Goal: Communication & Community: Answer question/provide support

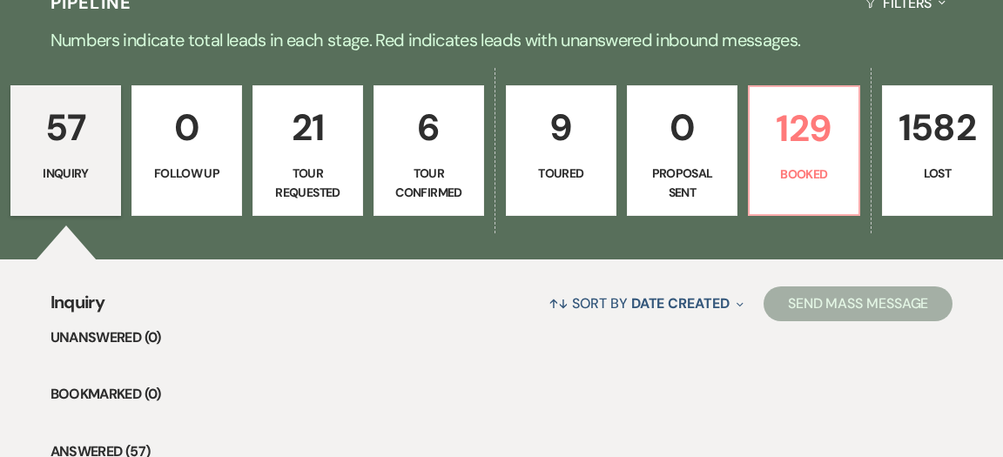
scroll to position [434, 0]
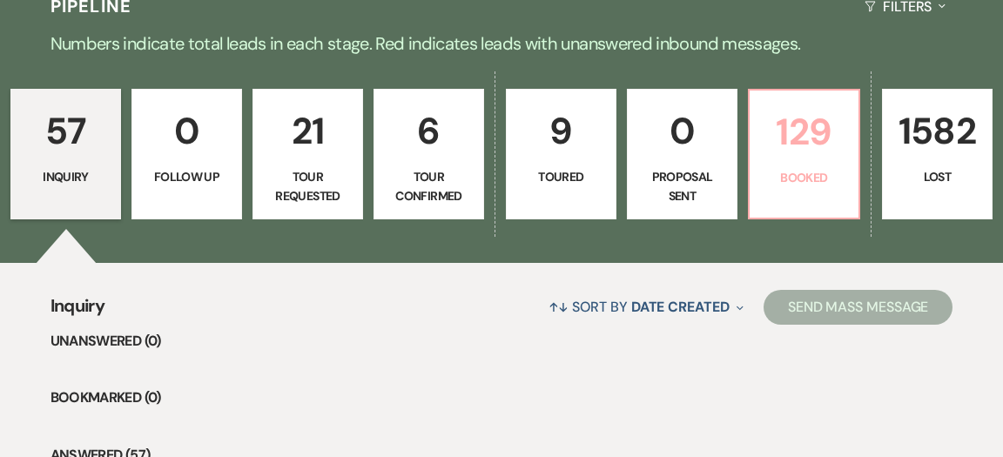
click at [781, 158] on link "129 Booked" at bounding box center [804, 154] width 112 height 131
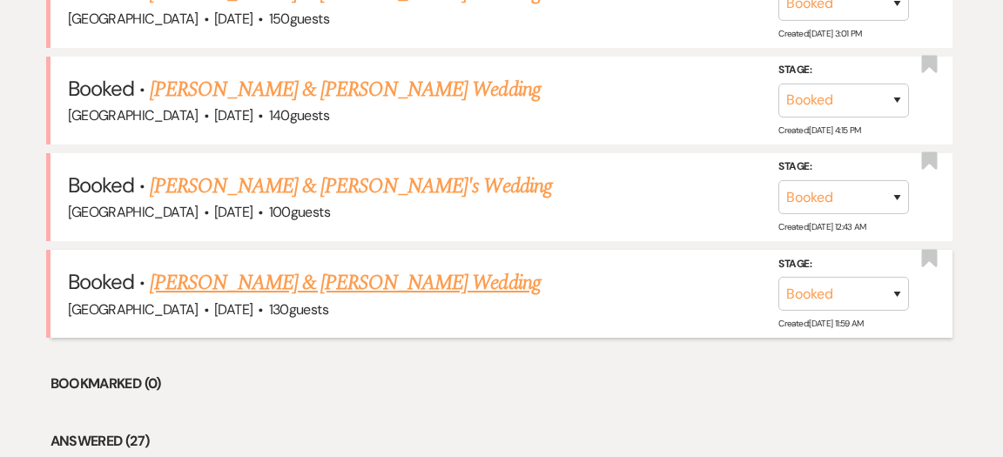
scroll to position [934, 0]
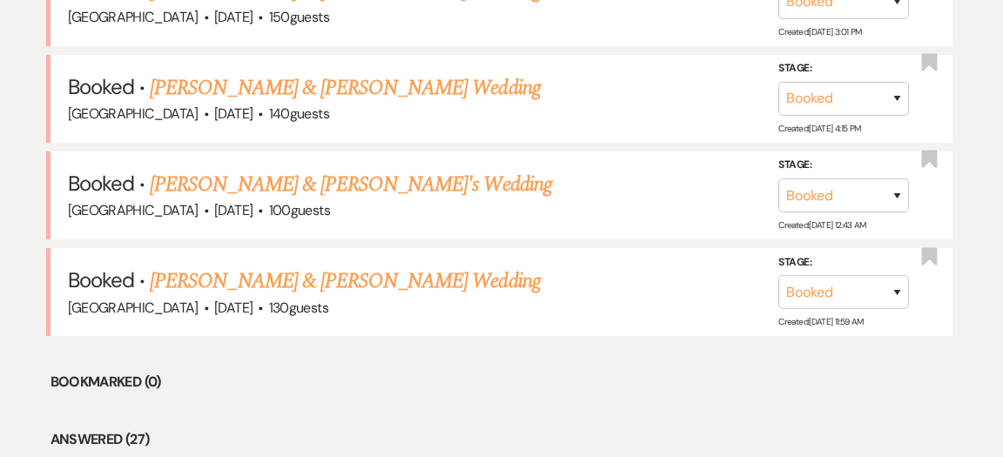
click at [376, 266] on link "[PERSON_NAME] & [PERSON_NAME] Wedding" at bounding box center [345, 281] width 390 height 31
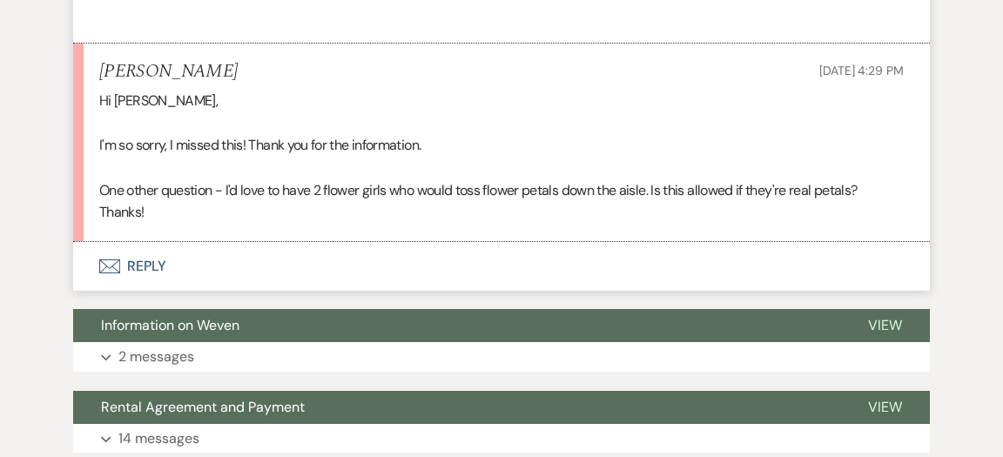
scroll to position [1064, 0]
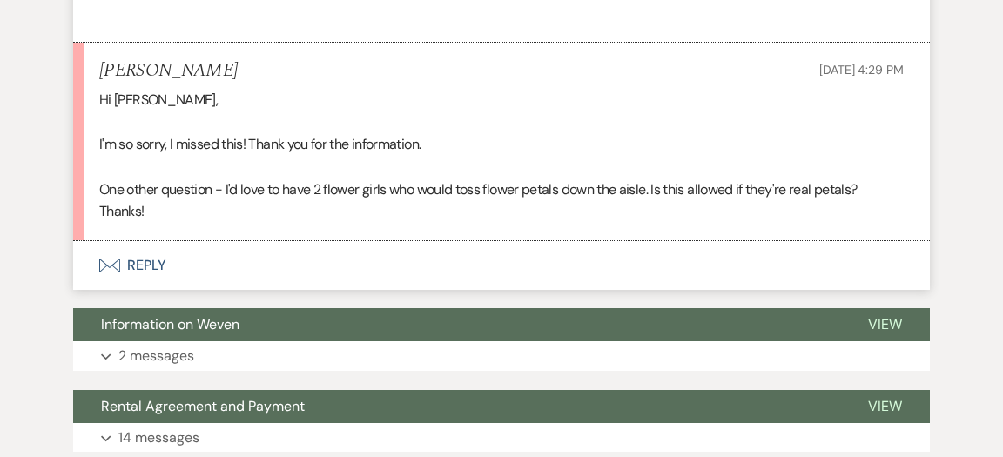
click at [152, 241] on button "Envelope Reply" at bounding box center [501, 265] width 857 height 49
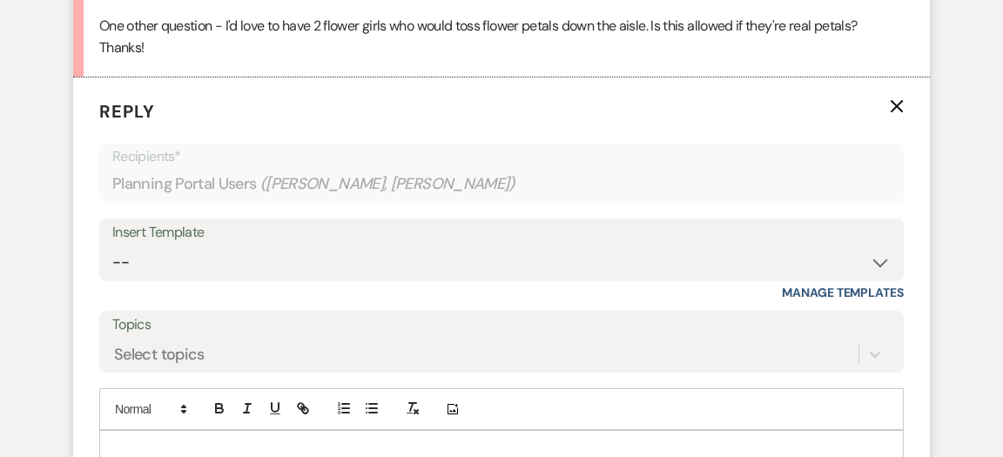
scroll to position [1233, 0]
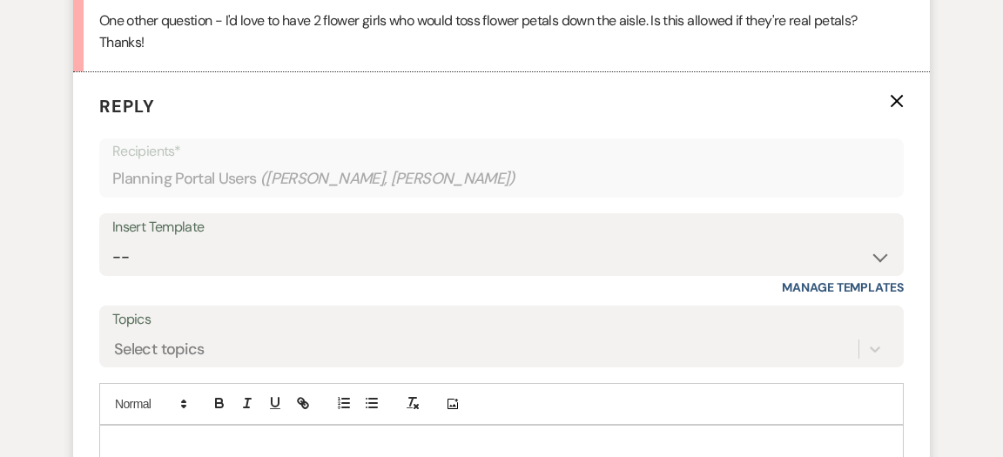
click at [307, 436] on p at bounding box center [501, 445] width 777 height 19
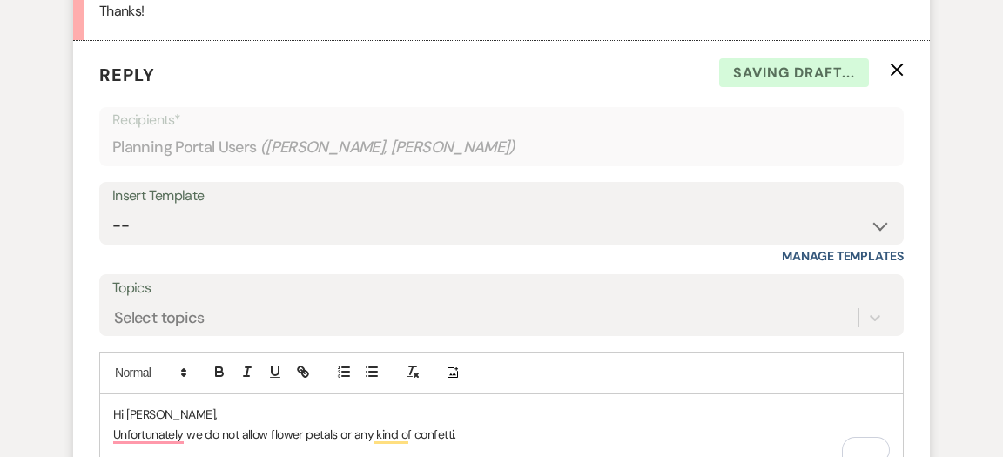
scroll to position [1275, 0]
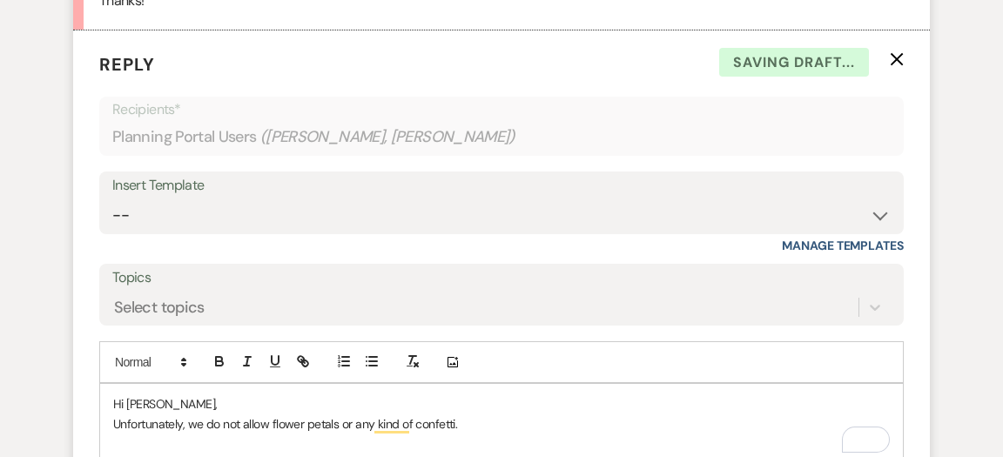
click at [489, 415] on p "Unfortunately, we do not allow flower petals or any kind of confetti." at bounding box center [501, 424] width 777 height 19
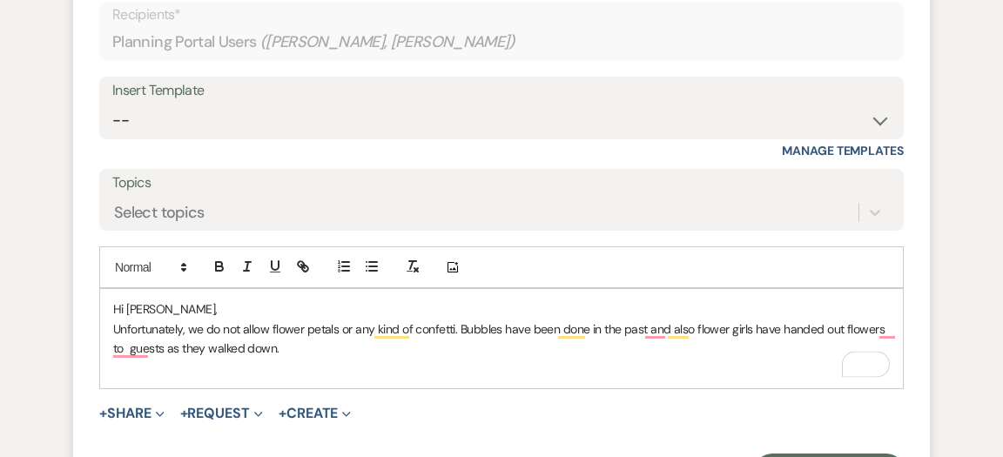
scroll to position [1380, 0]
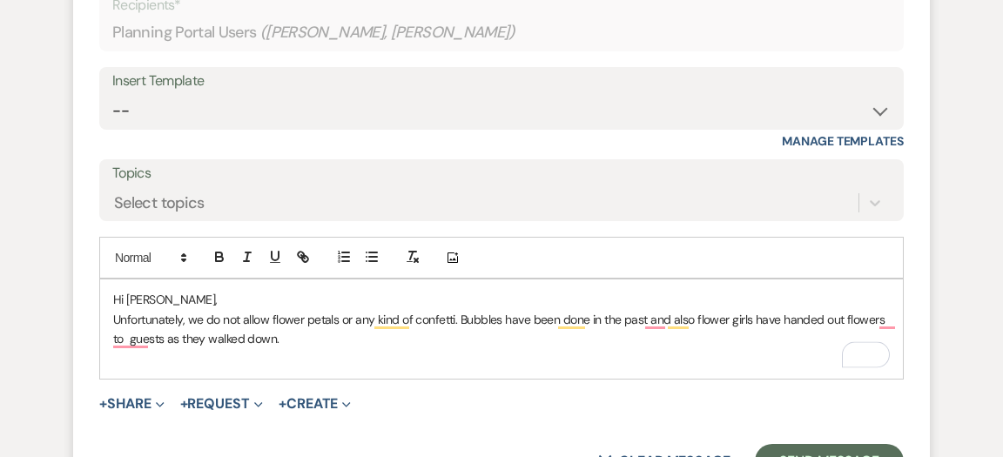
click at [458, 310] on p "Unfortunately, we do not allow flower petals or any kind of confetti. Bubbles h…" at bounding box center [501, 329] width 777 height 39
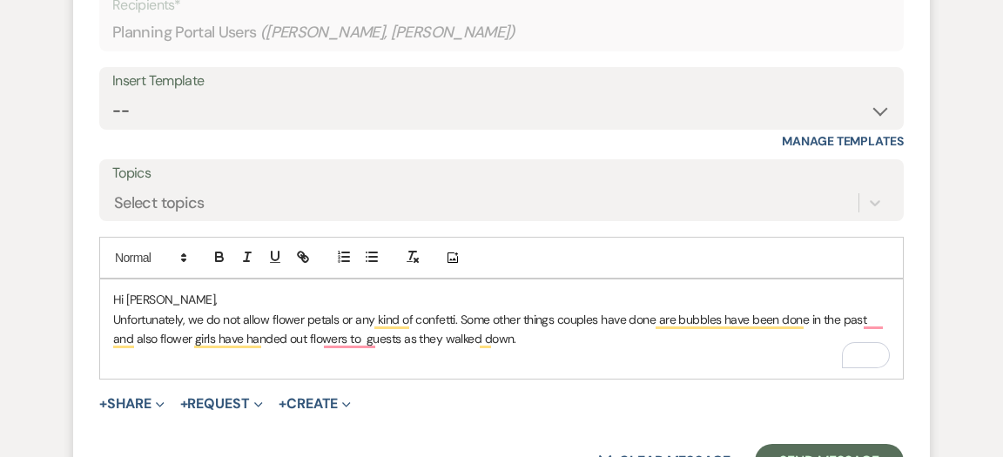
click at [860, 310] on p "Unfortunately, we do not allow flower petals or any kind of confetti. Some othe…" at bounding box center [501, 329] width 777 height 39
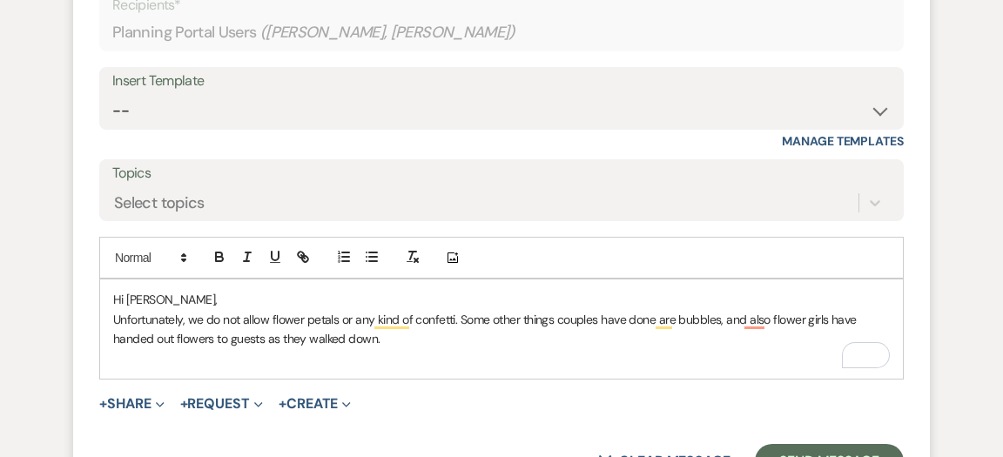
drag, startPoint x: 453, startPoint y: 296, endPoint x: 467, endPoint y: 293, distance: 14.4
click at [453, 310] on p "Unfortunately, we do not allow flower petals or any kind of confetti. Some othe…" at bounding box center [501, 329] width 777 height 39
click at [449, 348] on p "To enrich screen reader interactions, please activate Accessibility in Grammarl…" at bounding box center [501, 357] width 777 height 19
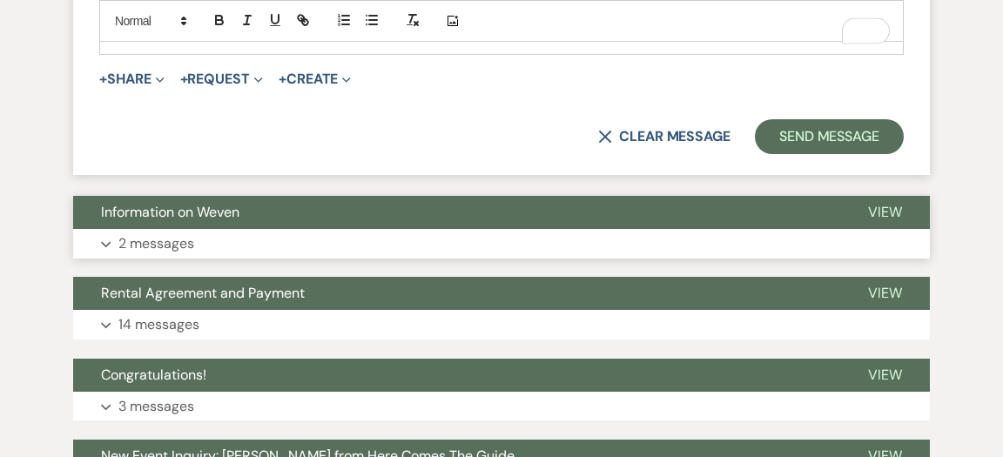
scroll to position [1751, 0]
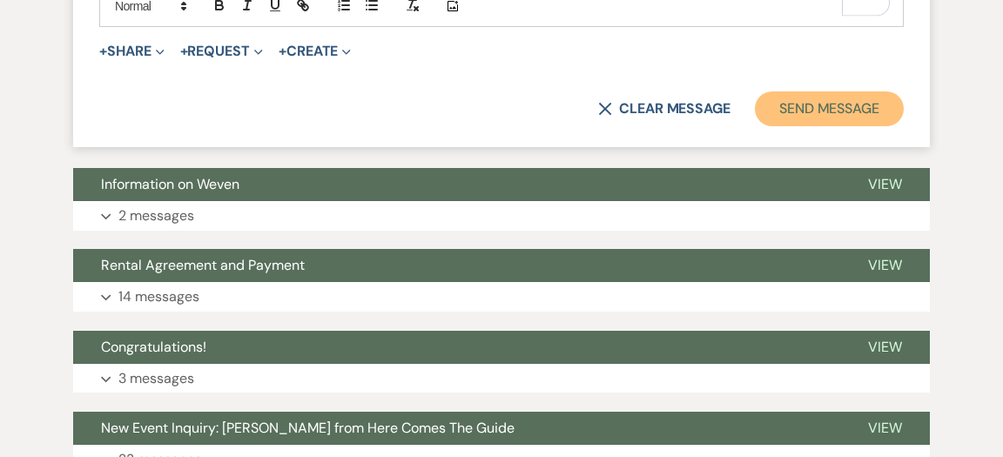
click at [828, 91] on button "Send Message" at bounding box center [829, 108] width 149 height 35
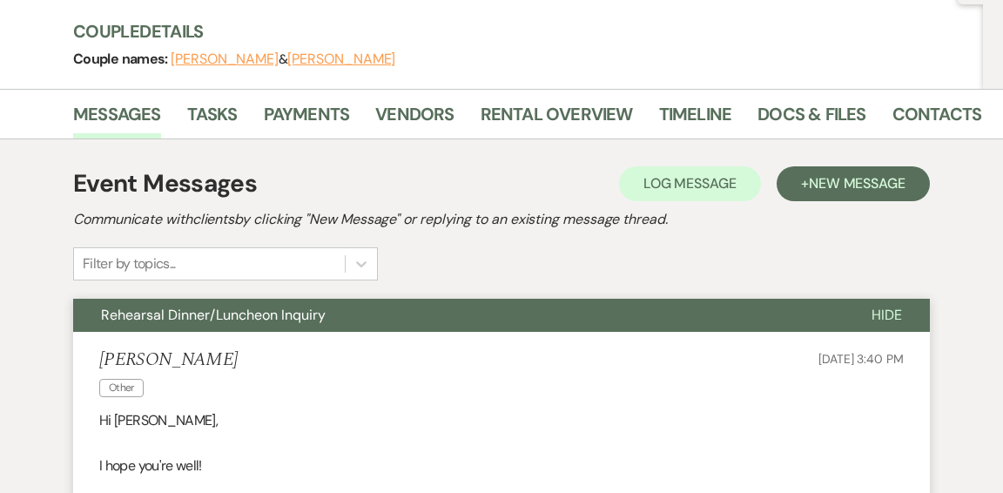
scroll to position [194, 0]
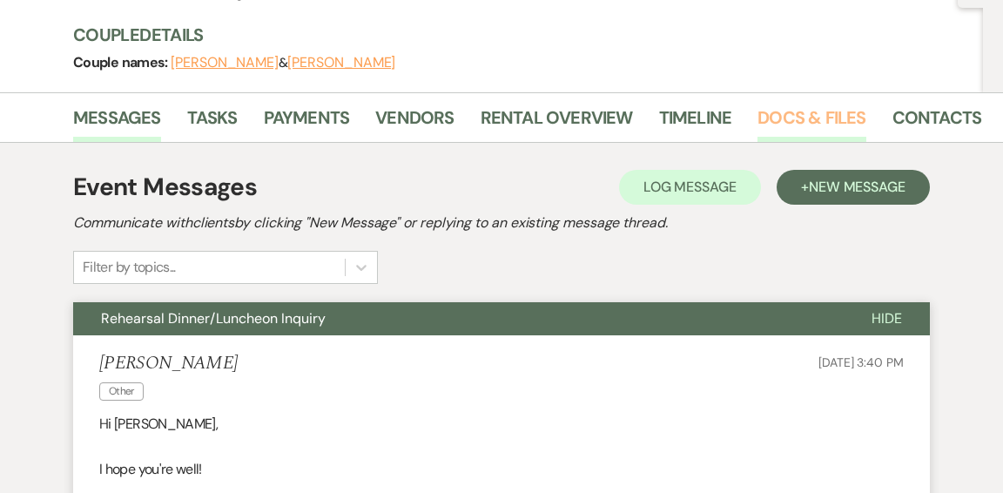
click at [800, 115] on link "Docs & Files" at bounding box center [812, 123] width 108 height 38
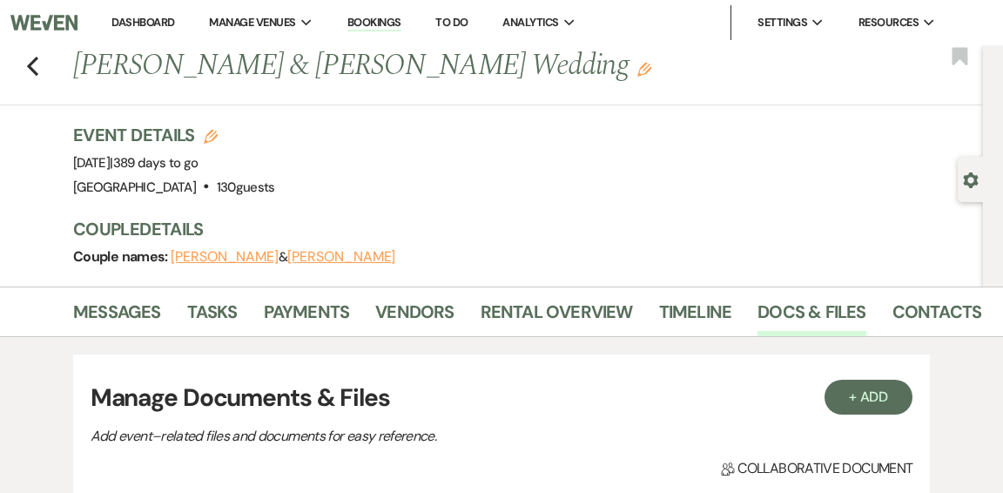
click at [125, 19] on link "Dashboard" at bounding box center [142, 22] width 63 height 15
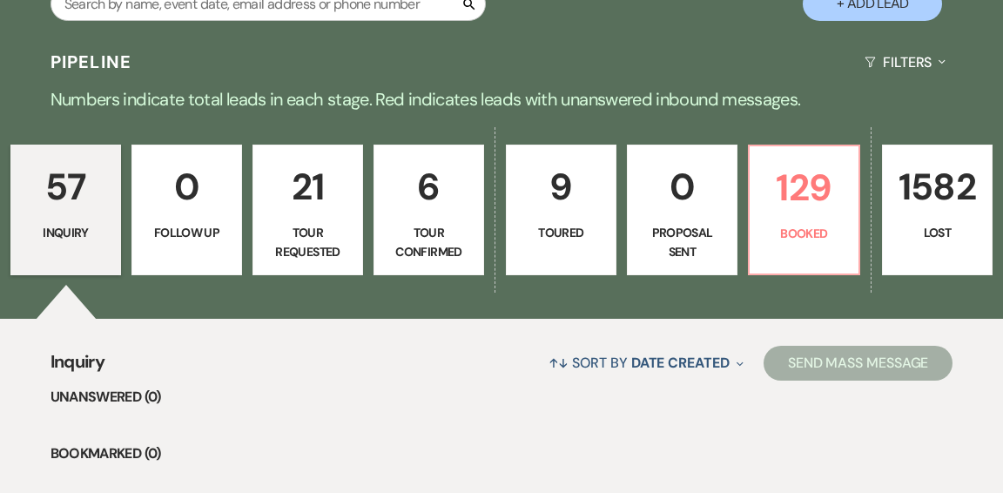
scroll to position [410, 0]
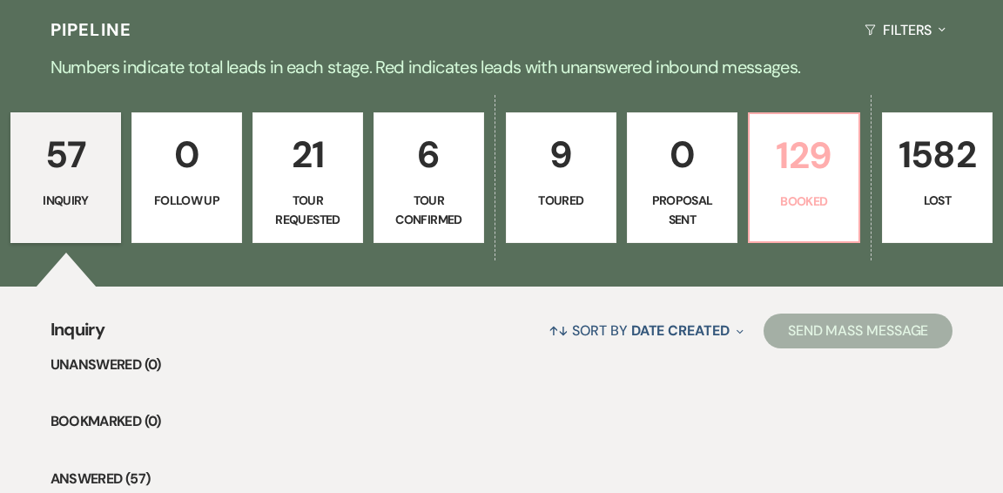
click at [783, 139] on p "129" at bounding box center [804, 155] width 88 height 58
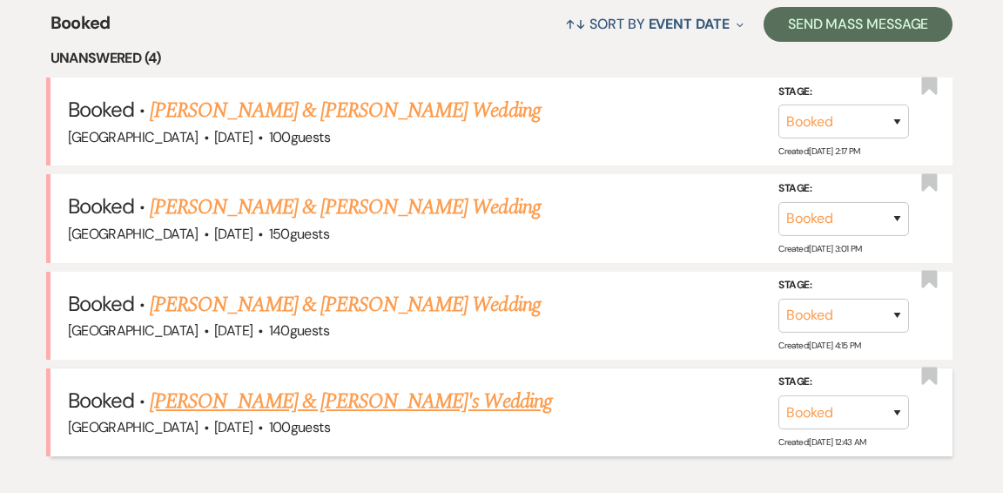
scroll to position [721, 0]
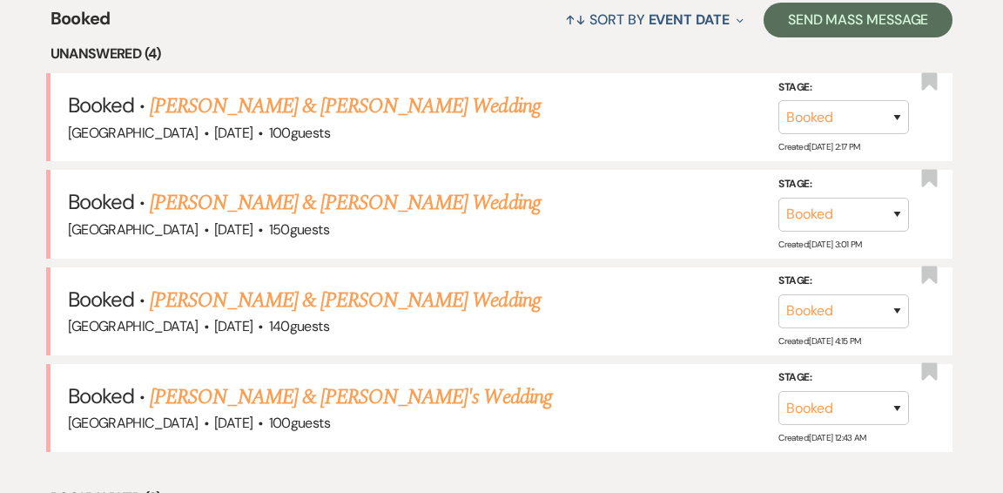
click at [425, 381] on link "[PERSON_NAME] & [PERSON_NAME]'s Wedding" at bounding box center [351, 396] width 402 height 31
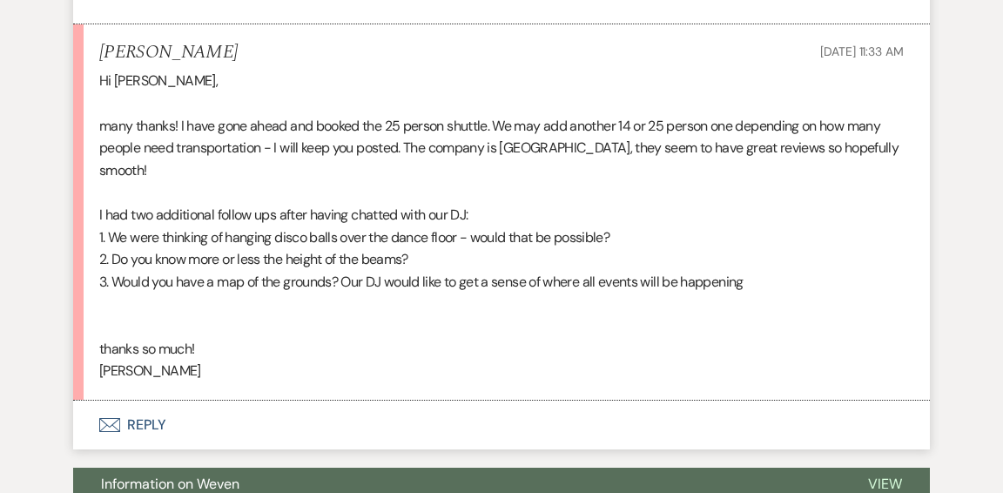
scroll to position [6546, 0]
